Goal: Find specific page/section: Find specific page/section

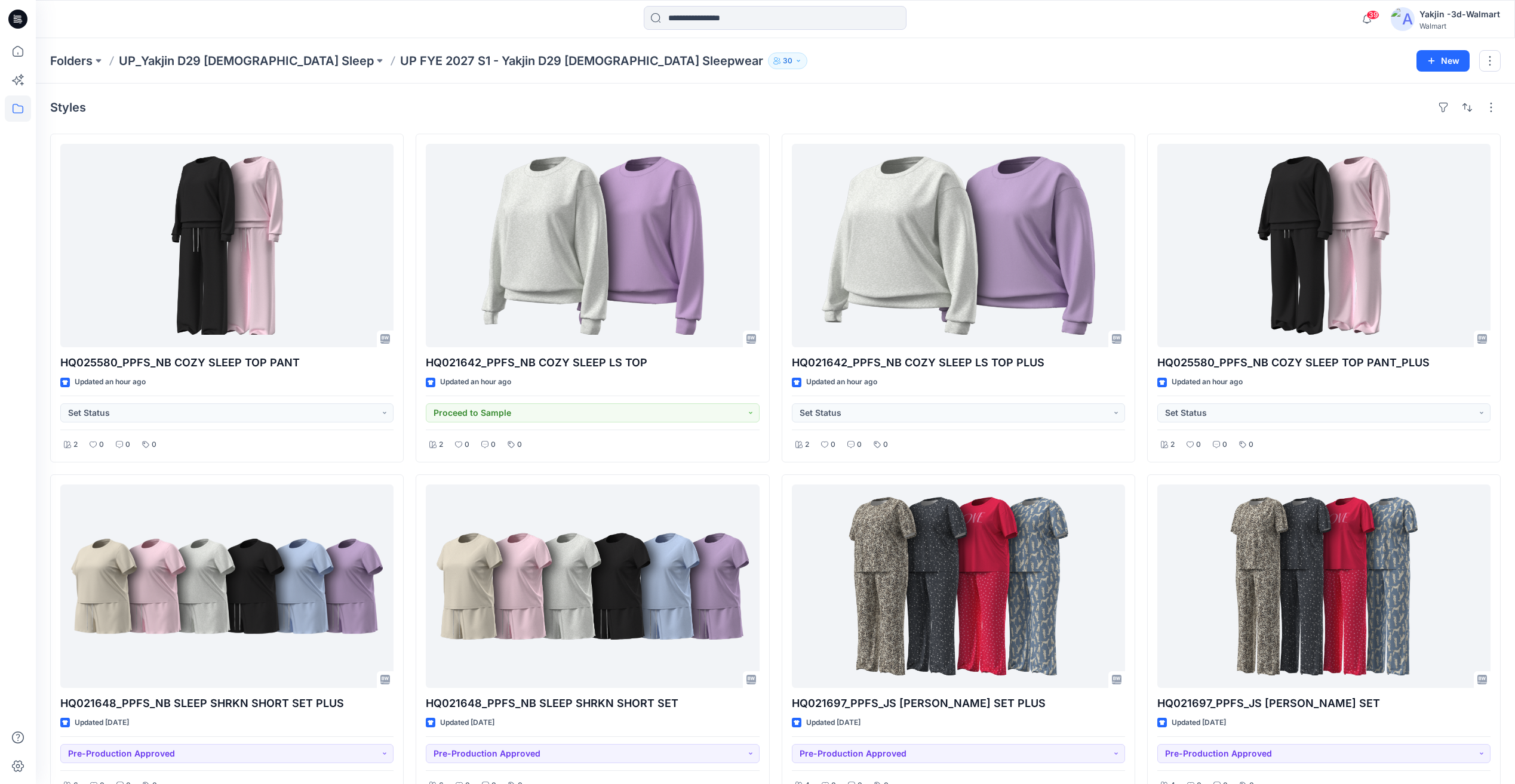
click at [400, 53] on p "UP FYE 2027 S1 - Yakjin D29 [DEMOGRAPHIC_DATA] Sleepwear" at bounding box center [582, 60] width 363 height 17
click at [400, 62] on p "UP FYE 2027 S1 - Yakjin D29 [DEMOGRAPHIC_DATA] Sleepwear" at bounding box center [582, 60] width 363 height 17
click at [231, 51] on div "Folders UP_Yakjin D29 [DEMOGRAPHIC_DATA] Sleep UP FYE 2027 S1 - Yakjin D29 [DEM…" at bounding box center [775, 61] width 1479 height 46
click at [230, 63] on p "UP_Yakjin D29 [DEMOGRAPHIC_DATA] Sleep" at bounding box center [246, 60] width 255 height 17
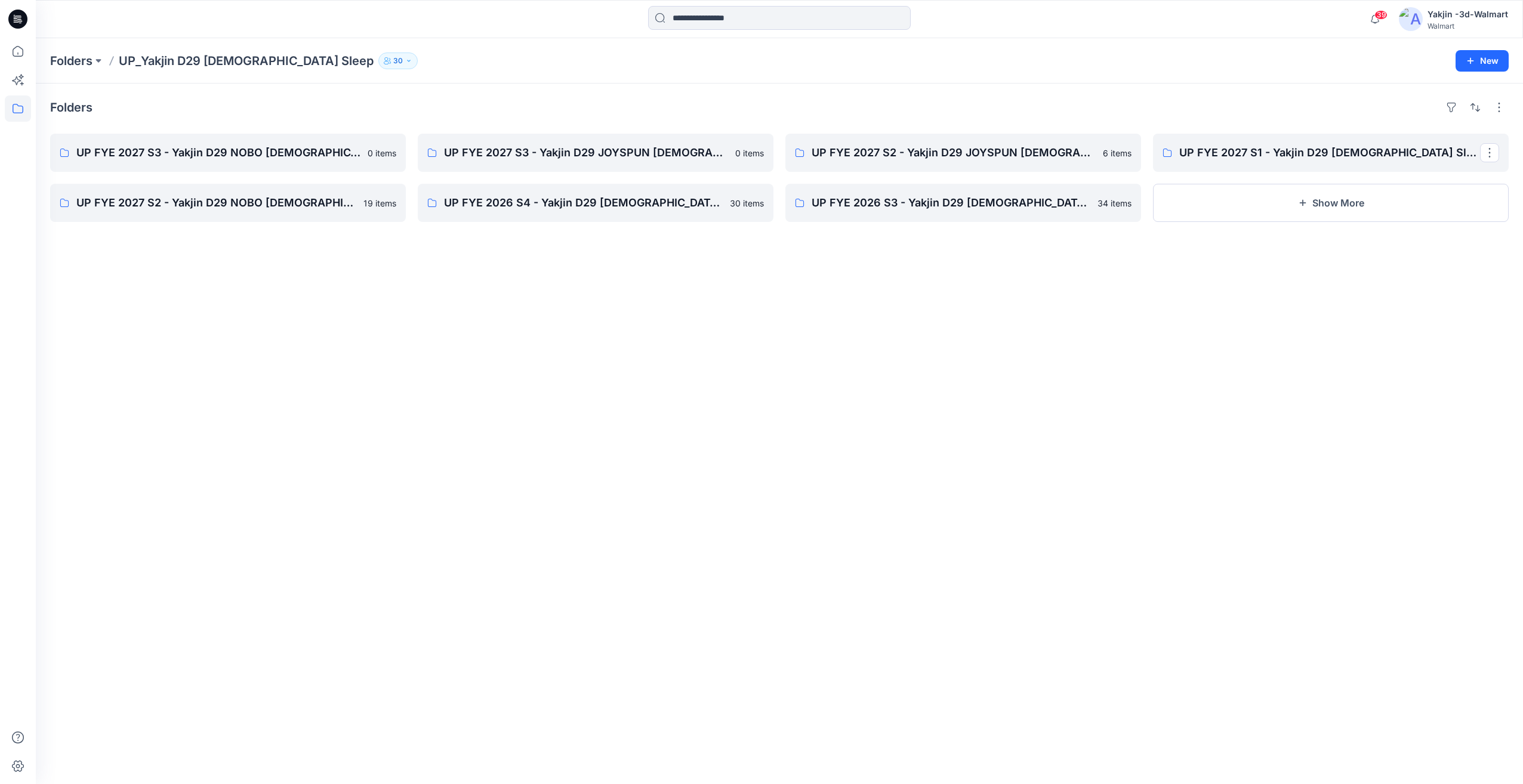
drag, startPoint x: 1226, startPoint y: 153, endPoint x: 606, endPoint y: 5, distance: 637.4
click at [1226, 153] on p "UP FYE 2027 S1 - Yakjin D29 [DEMOGRAPHIC_DATA] Sleepwear" at bounding box center [1330, 152] width 301 height 17
